Goal: Task Accomplishment & Management: Manage account settings

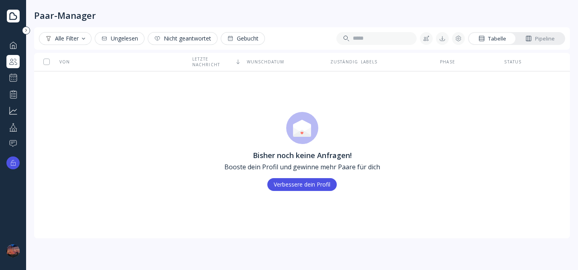
click at [263, 37] on button "Gebucht" at bounding box center [243, 38] width 44 height 13
click at [310, 40] on div "Alle zurücksetzen" at bounding box center [290, 38] width 49 height 6
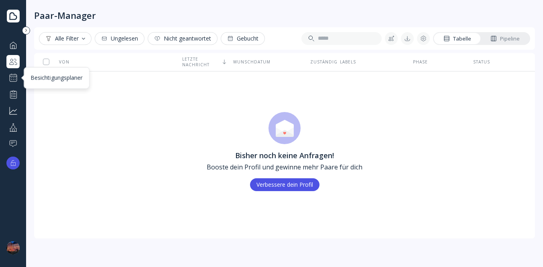
drag, startPoint x: 14, startPoint y: 75, endPoint x: 31, endPoint y: 81, distance: 18.2
click at [14, 76] on div at bounding box center [13, 78] width 10 height 10
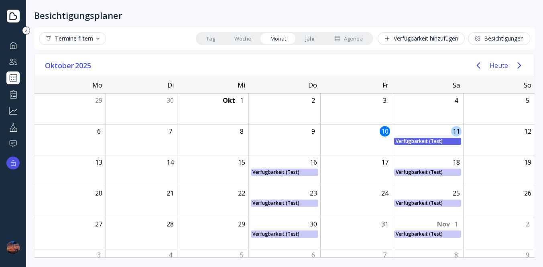
click at [419, 142] on div "Verfügbarkeit (Test) Verfügbarkeit (Test), Von: [DATE], Bis: [DATE]" at bounding box center [427, 141] width 71 height 7
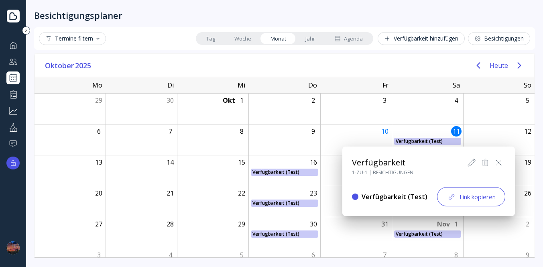
click at [496, 162] on icon at bounding box center [499, 163] width 10 height 10
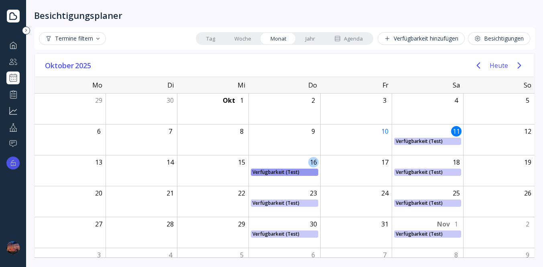
click at [277, 172] on div "Verfügbarkeit (Test) Verfügbarkeit (Test), Von: [DATE], Bis: [DATE]" at bounding box center [284, 172] width 71 height 7
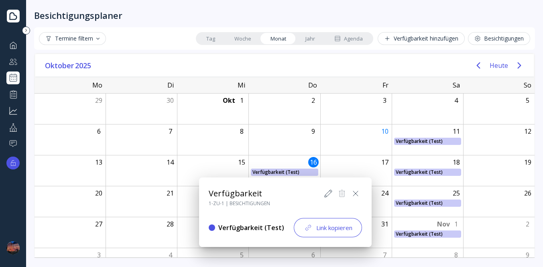
click at [327, 194] on icon at bounding box center [329, 194] width 10 height 10
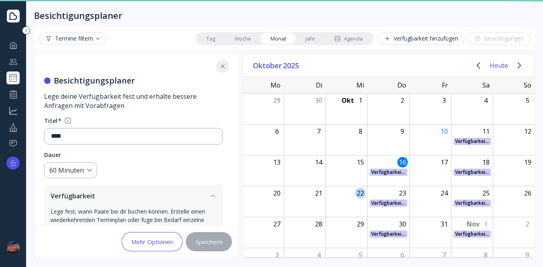
scroll to position [365, 0]
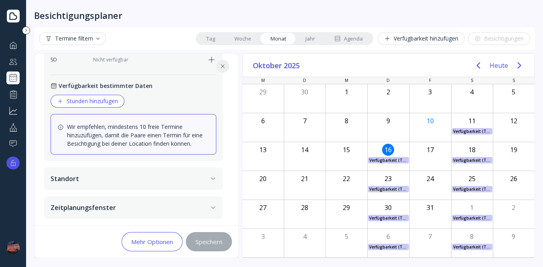
click at [222, 69] on button at bounding box center [222, 66] width 13 height 13
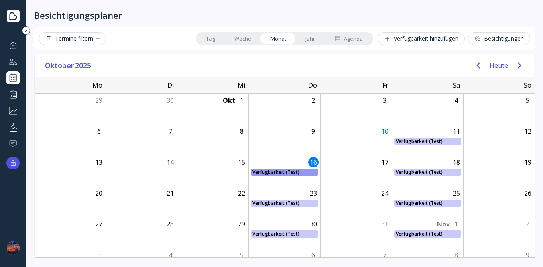
click at [296, 171] on div "Verfügbarkeit (Test) Verfügbarkeit (Test), Von: [DATE], Bis: [DATE]" at bounding box center [284, 172] width 71 height 7
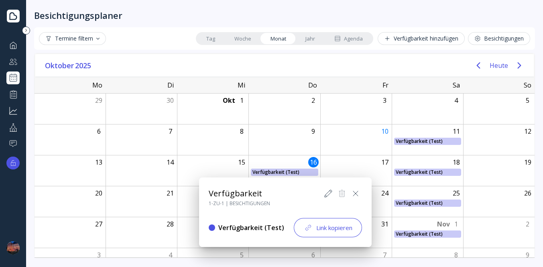
click at [438, 200] on div at bounding box center [272, 134] width 672 height 396
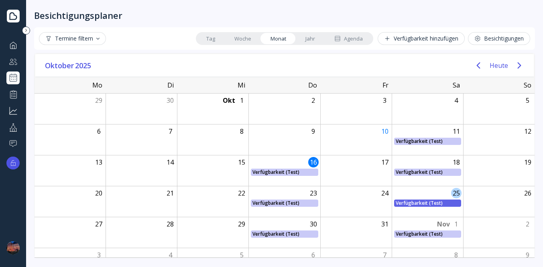
click at [437, 204] on div "Verfügbarkeit (Test) Verfügbarkeit (Test), Von: [DATE], Bis: [DATE]" at bounding box center [427, 203] width 71 height 7
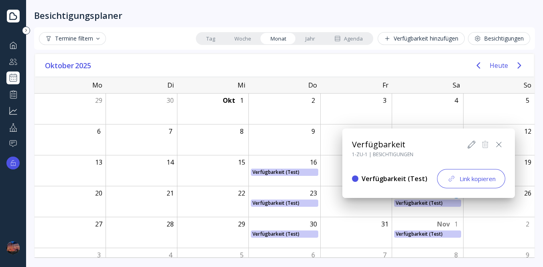
click at [473, 145] on icon at bounding box center [472, 145] width 10 height 10
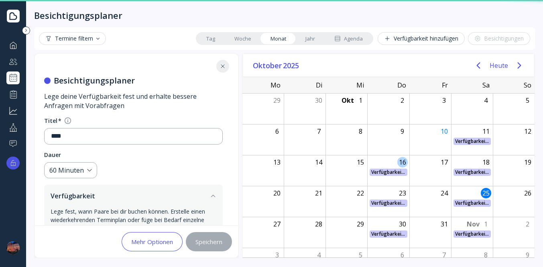
scroll to position [365, 0]
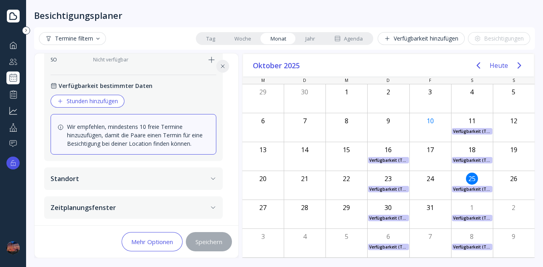
click at [212, 211] on button "Zeitplanungsfenster" at bounding box center [133, 207] width 179 height 22
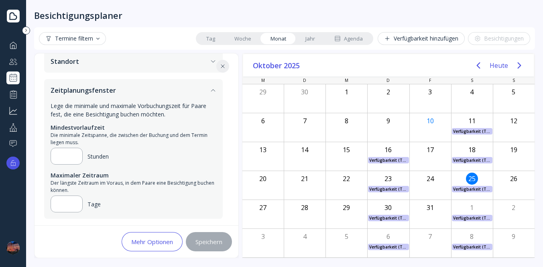
scroll to position [91, 0]
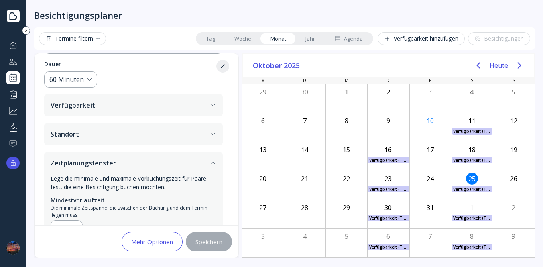
click at [213, 106] on icon "button" at bounding box center [213, 105] width 6 height 6
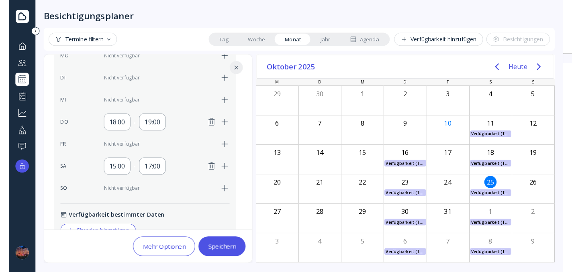
scroll to position [343, 0]
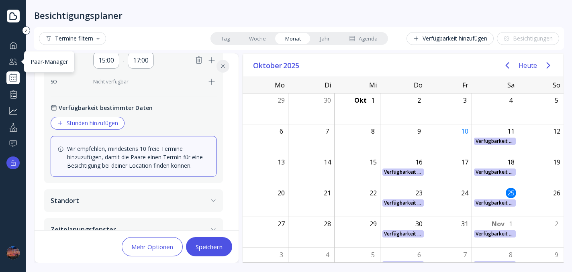
click at [14, 59] on div at bounding box center [13, 62] width 10 height 10
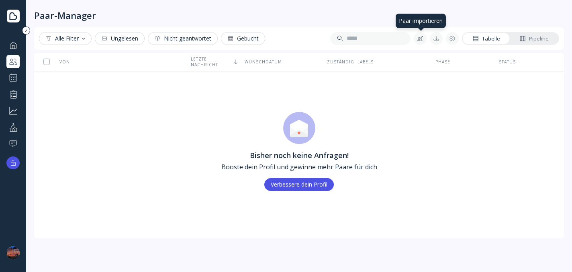
click at [422, 40] on div at bounding box center [420, 38] width 6 height 6
